Goal: Information Seeking & Learning: Learn about a topic

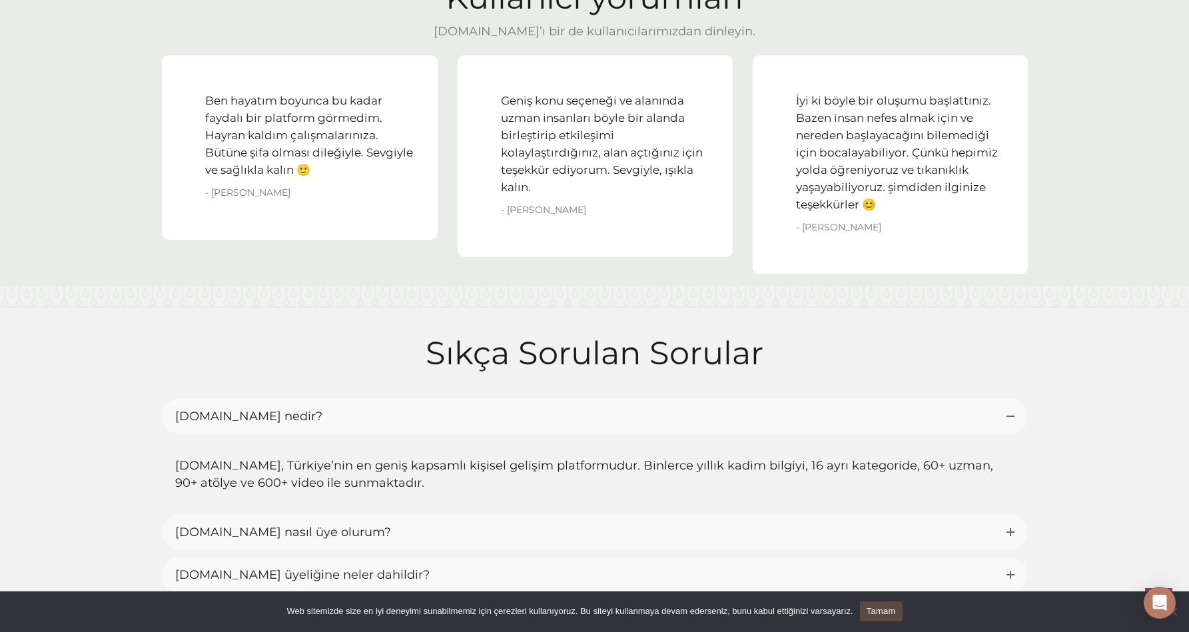
scroll to position [3168, 0]
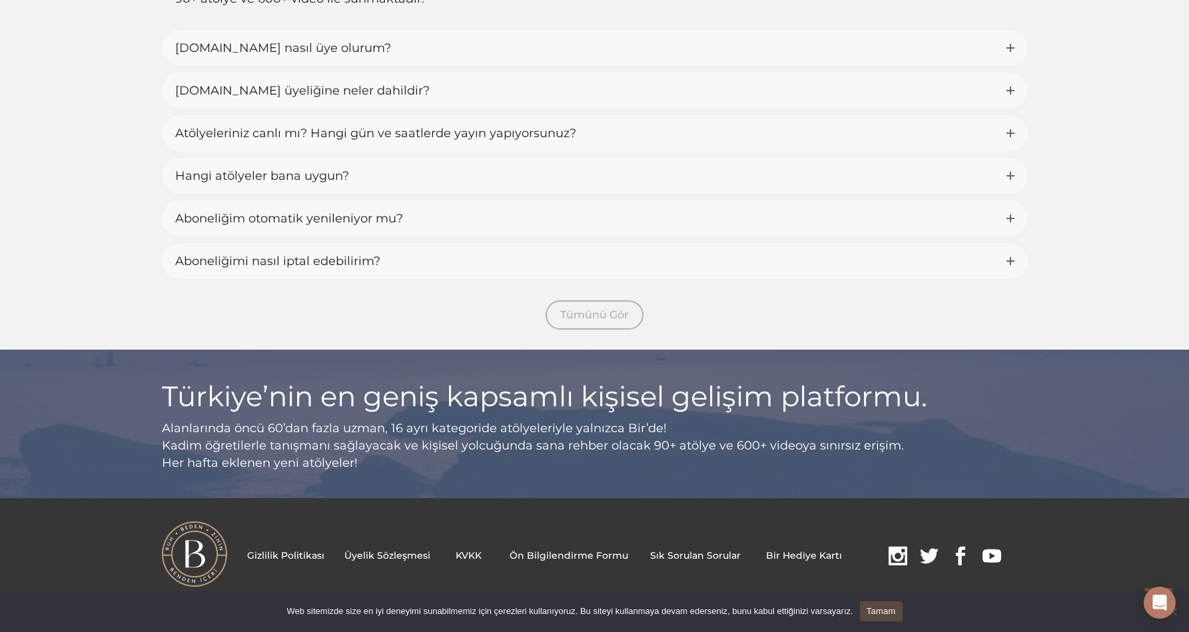
click at [888, 558] on span at bounding box center [897, 556] width 19 height 21
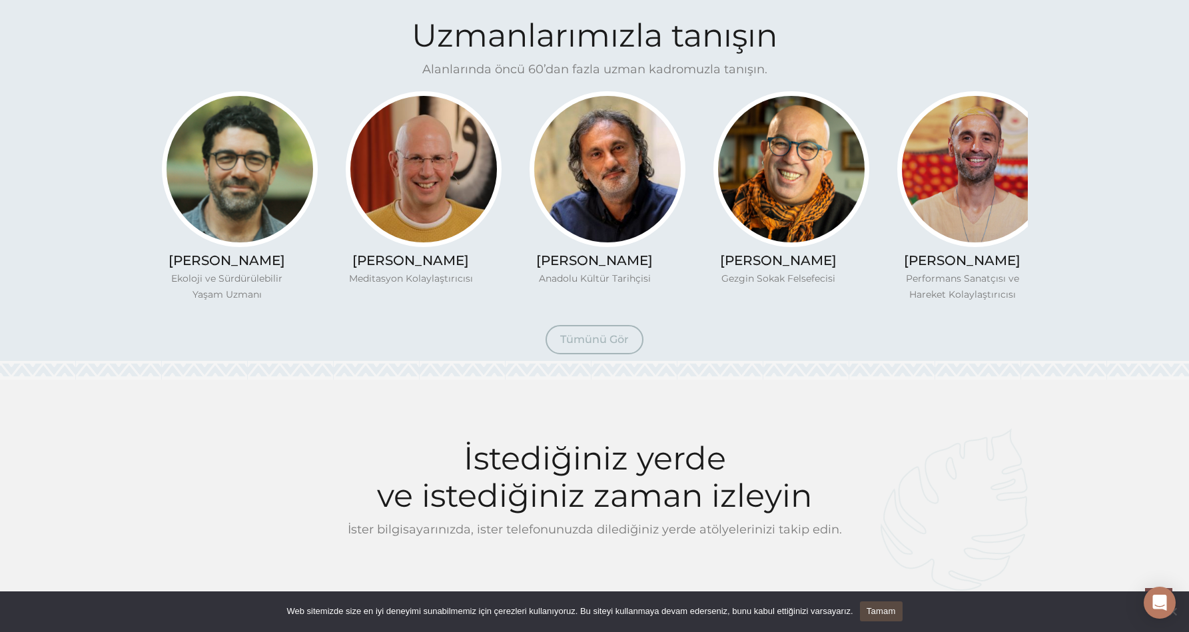
scroll to position [0, 0]
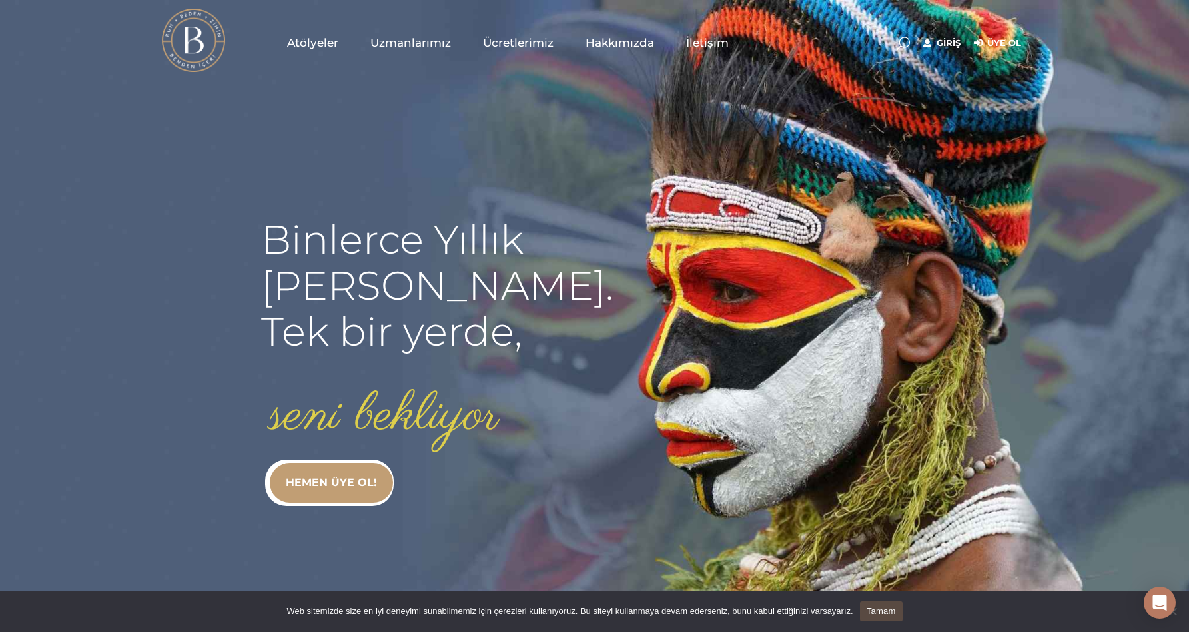
click at [291, 37] on span "Atölyeler" at bounding box center [312, 42] width 51 height 15
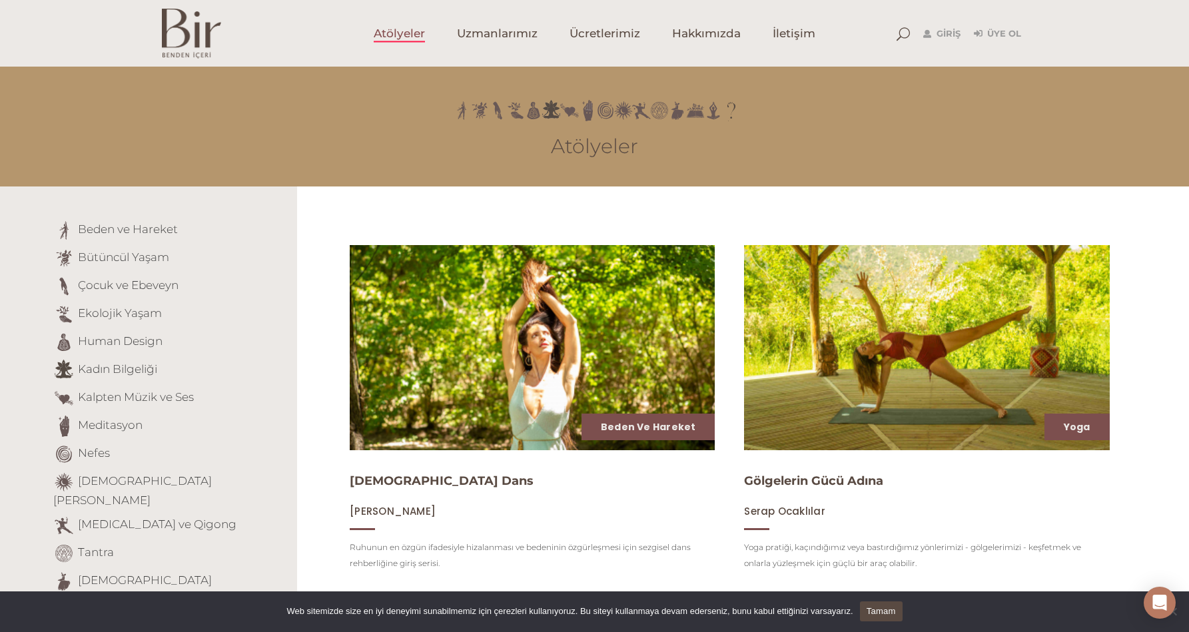
click at [896, 607] on link "Tamam" at bounding box center [881, 611] width 43 height 20
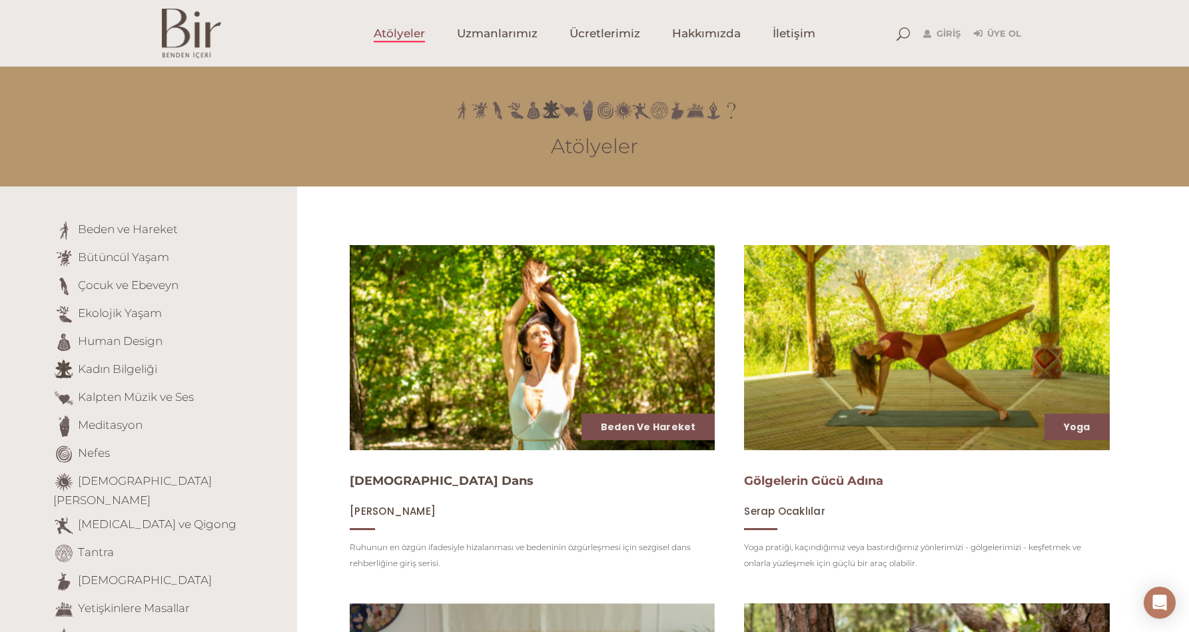
click at [789, 483] on link "Gölgelerin Gücü Adına" at bounding box center [813, 480] width 139 height 15
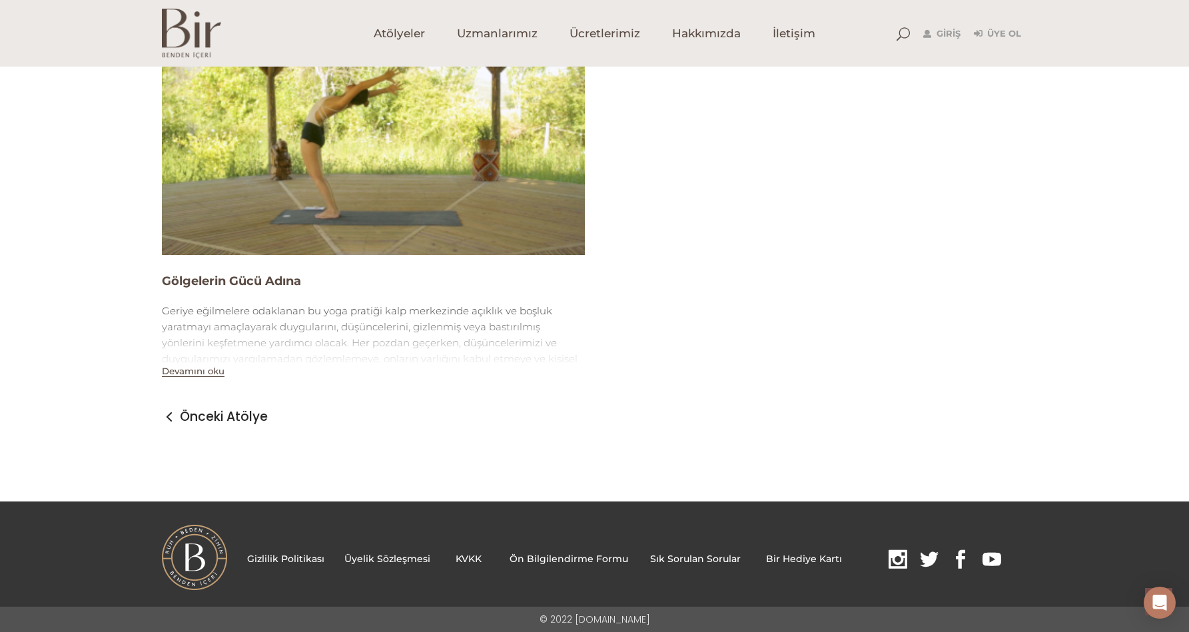
scroll to position [1311, 0]
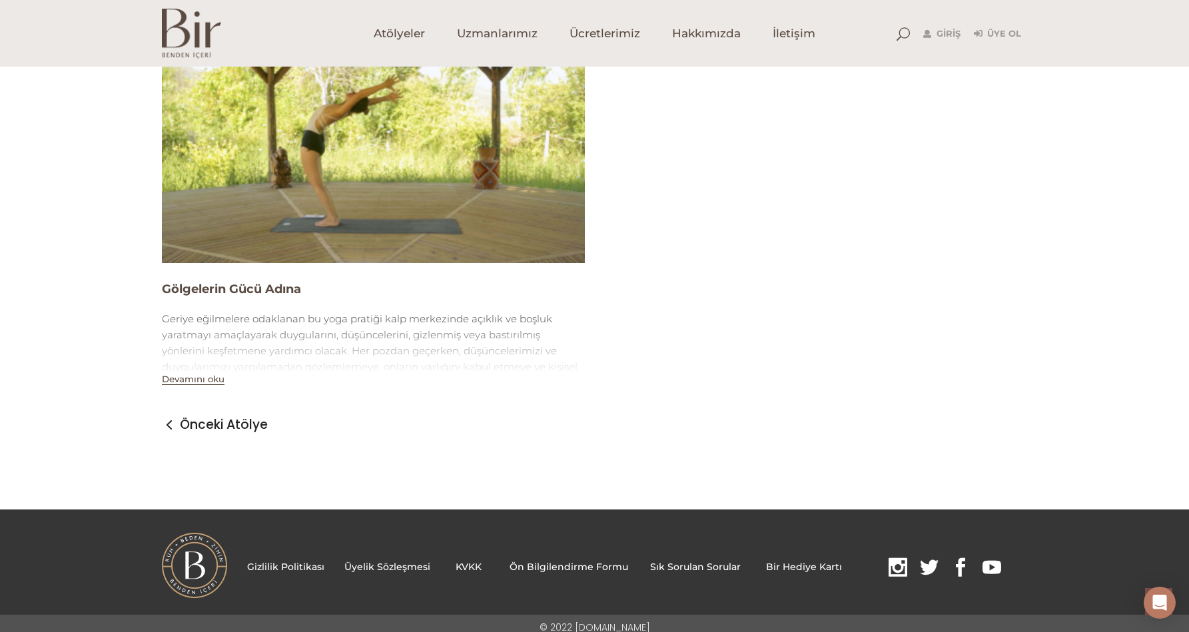
click at [501, 235] on img at bounding box center [373, 144] width 423 height 238
